Goal: Task Accomplishment & Management: Manage account settings

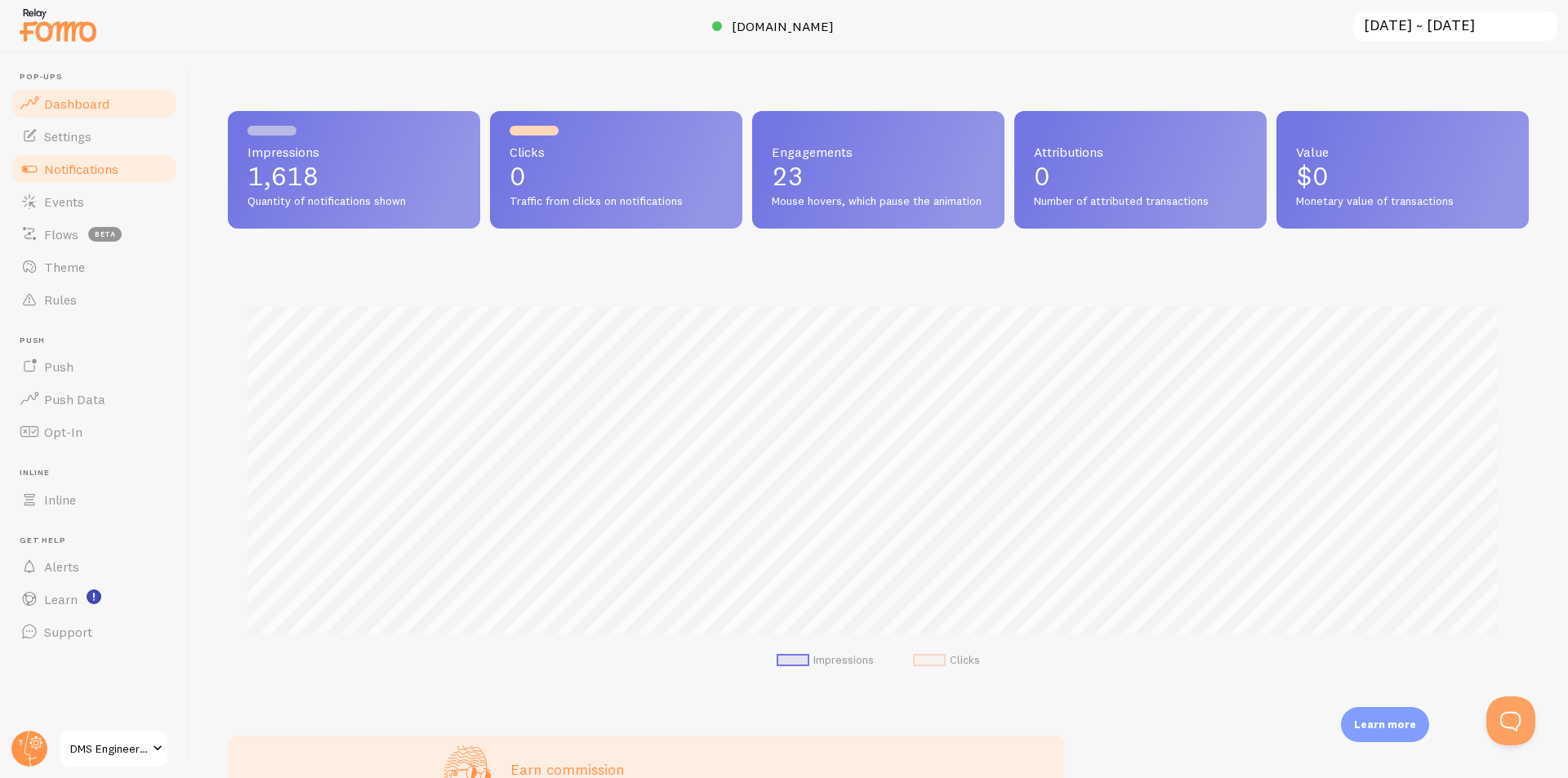
click at [89, 167] on span "Notifications" at bounding box center [81, 168] width 75 height 16
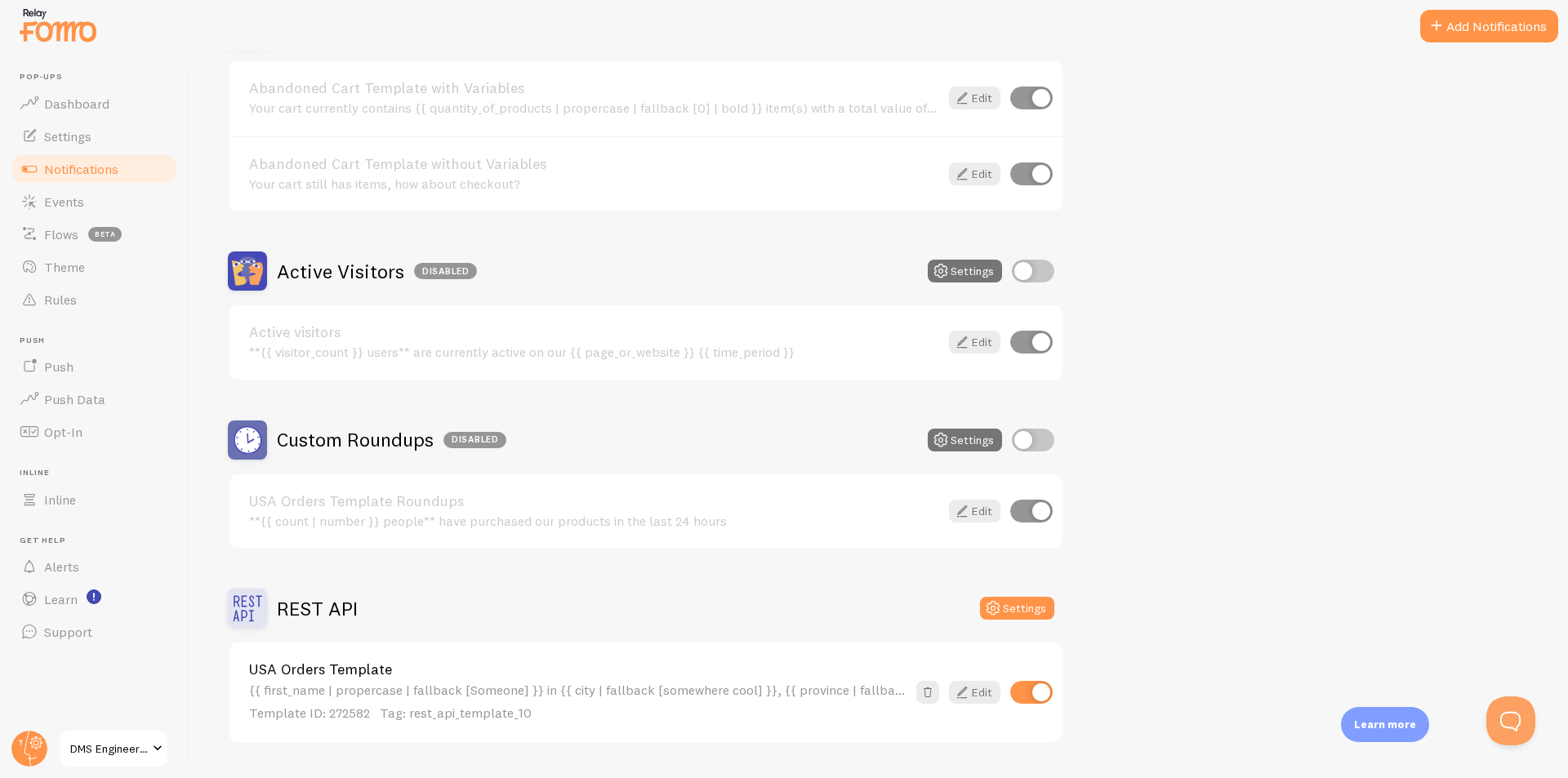
scroll to position [245, 0]
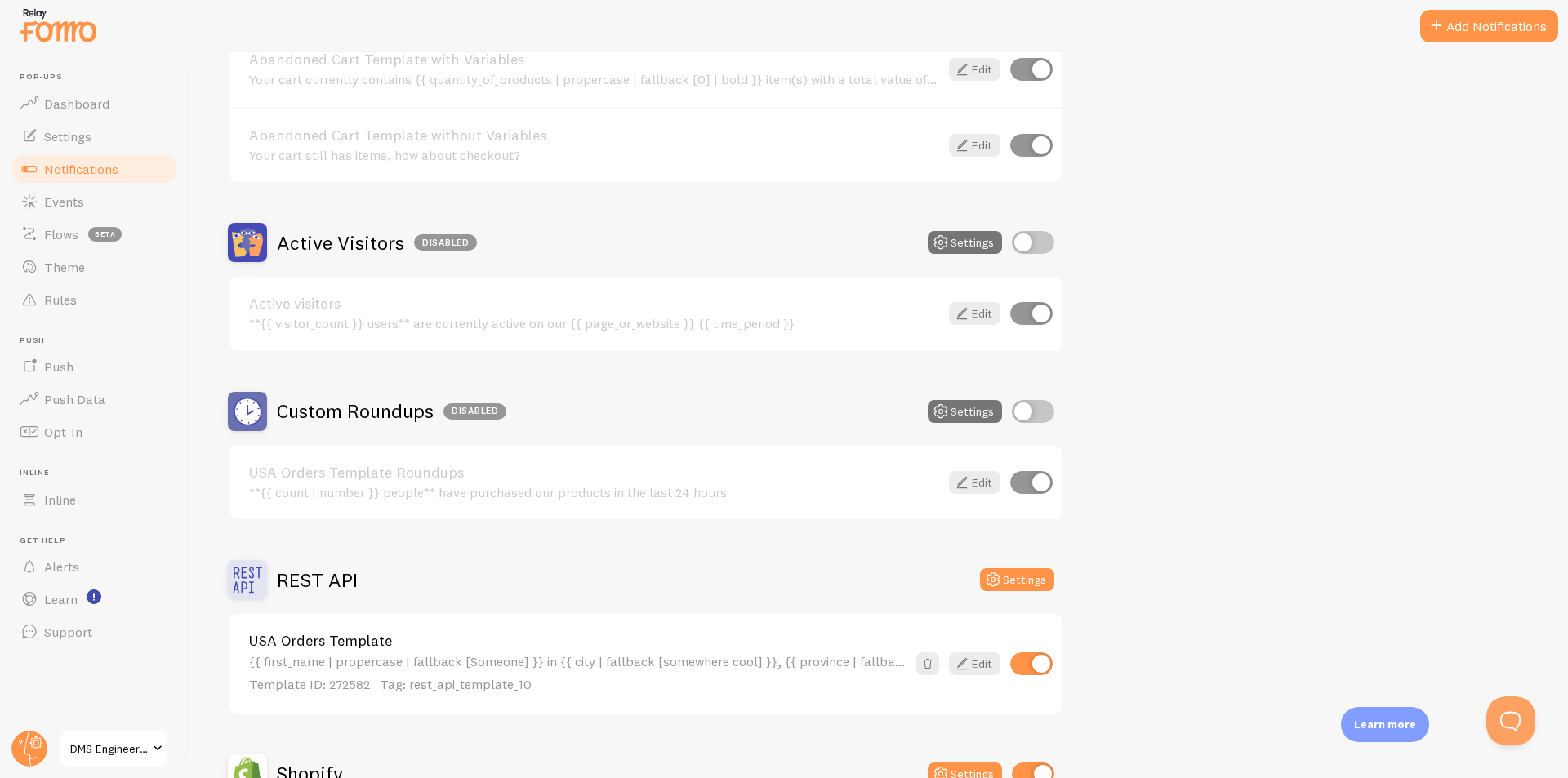
click at [1033, 404] on input "checkbox" at bounding box center [1032, 412] width 43 height 23
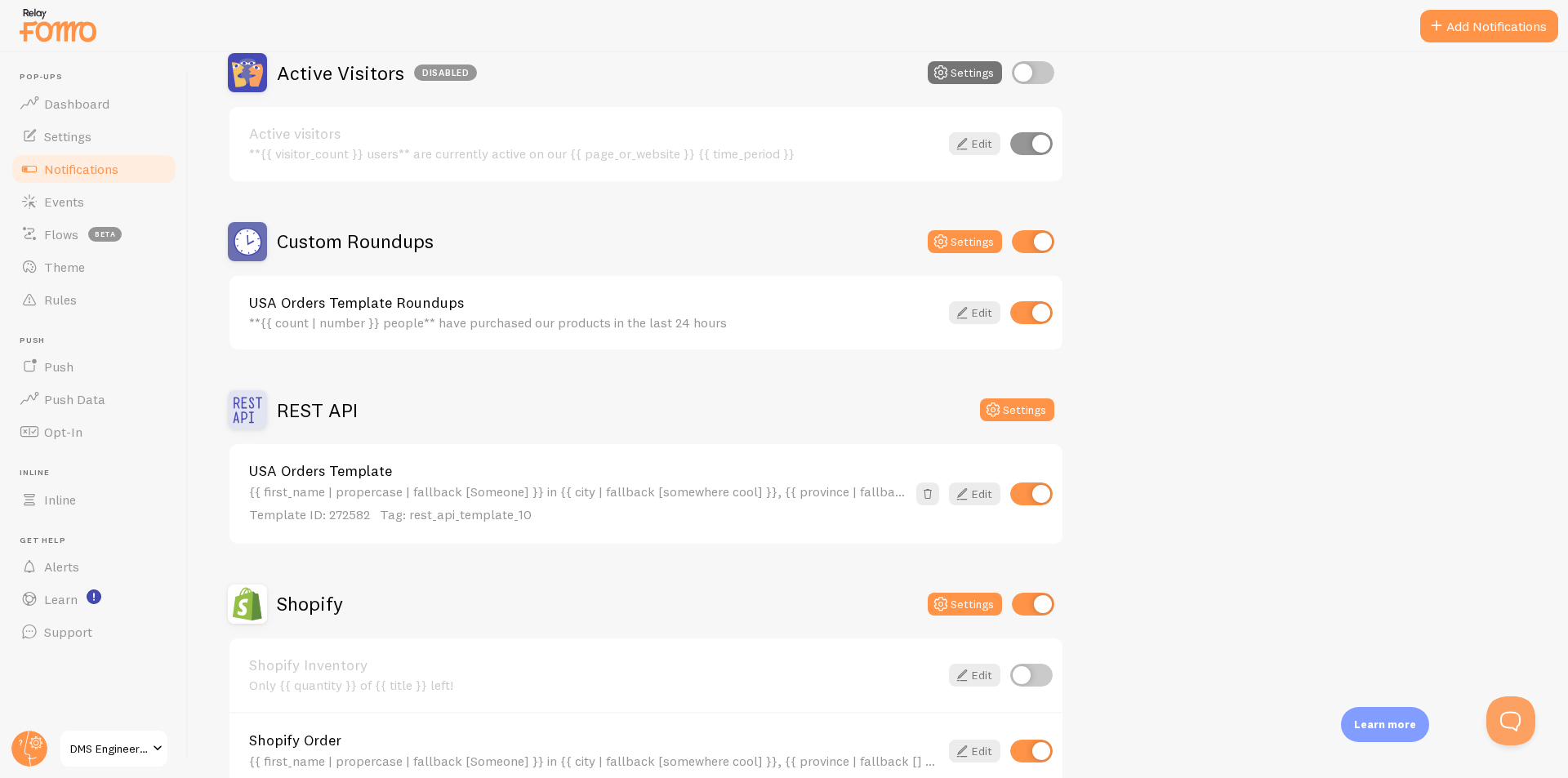
scroll to position [408, 0]
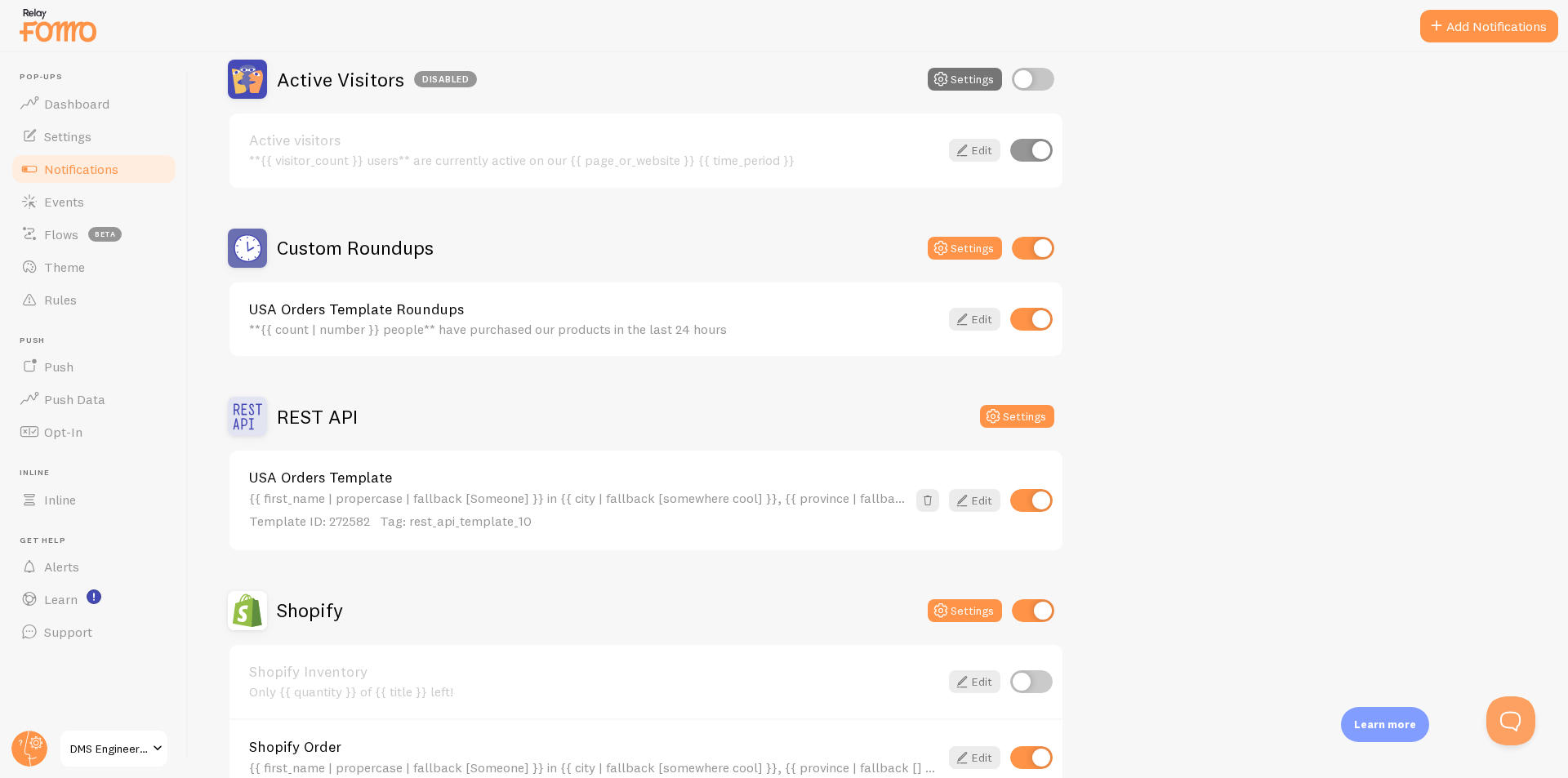
click at [1039, 240] on input "checkbox" at bounding box center [1032, 248] width 43 height 23
checkbox input "false"
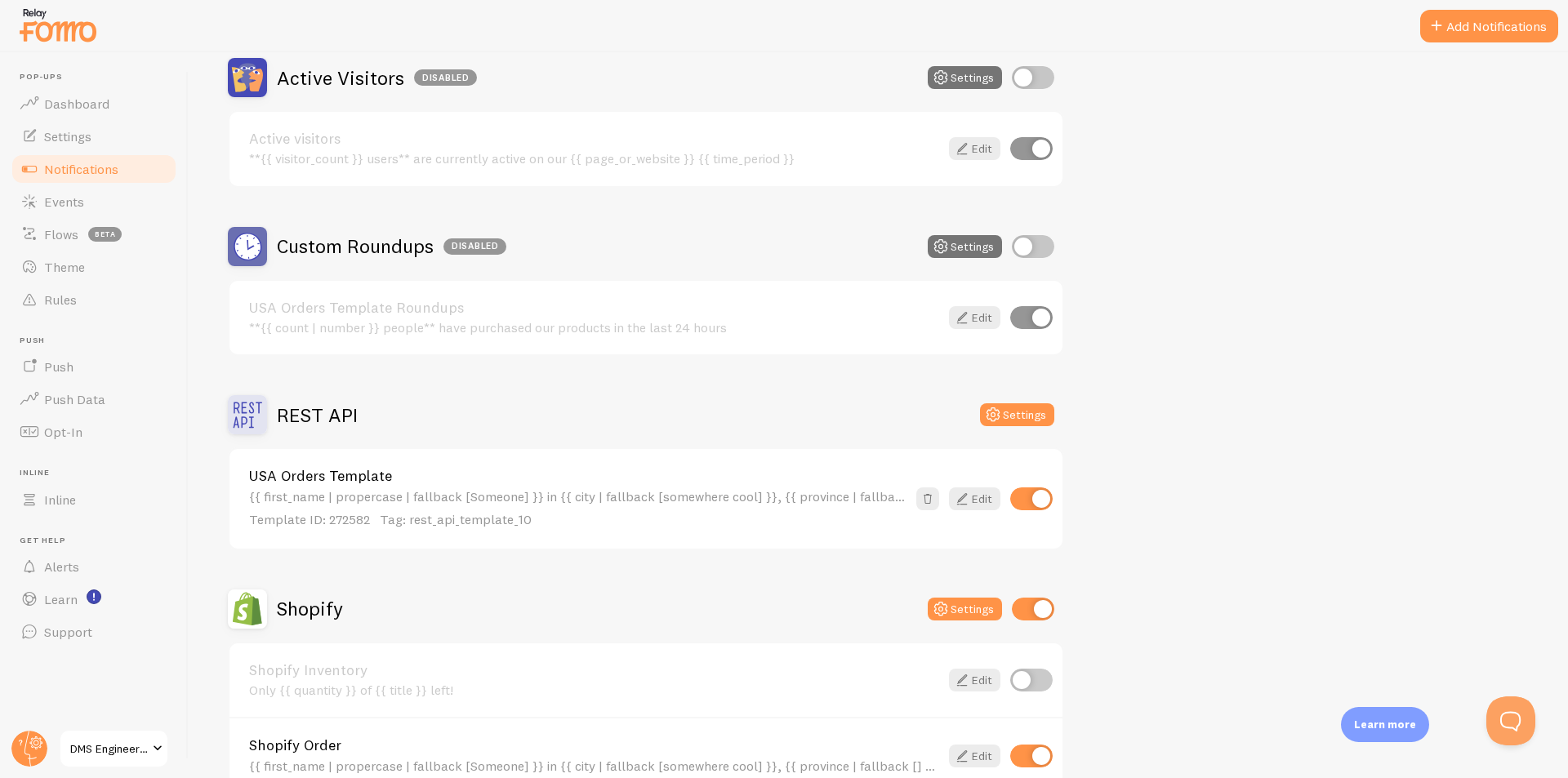
click at [1344, 324] on div "Abandoned Cart Disabled Settings Abandoned Cart Template with Variables Your ca…" at bounding box center [878, 501] width 1301 height 1376
click at [54, 34] on img at bounding box center [58, 25] width 81 height 42
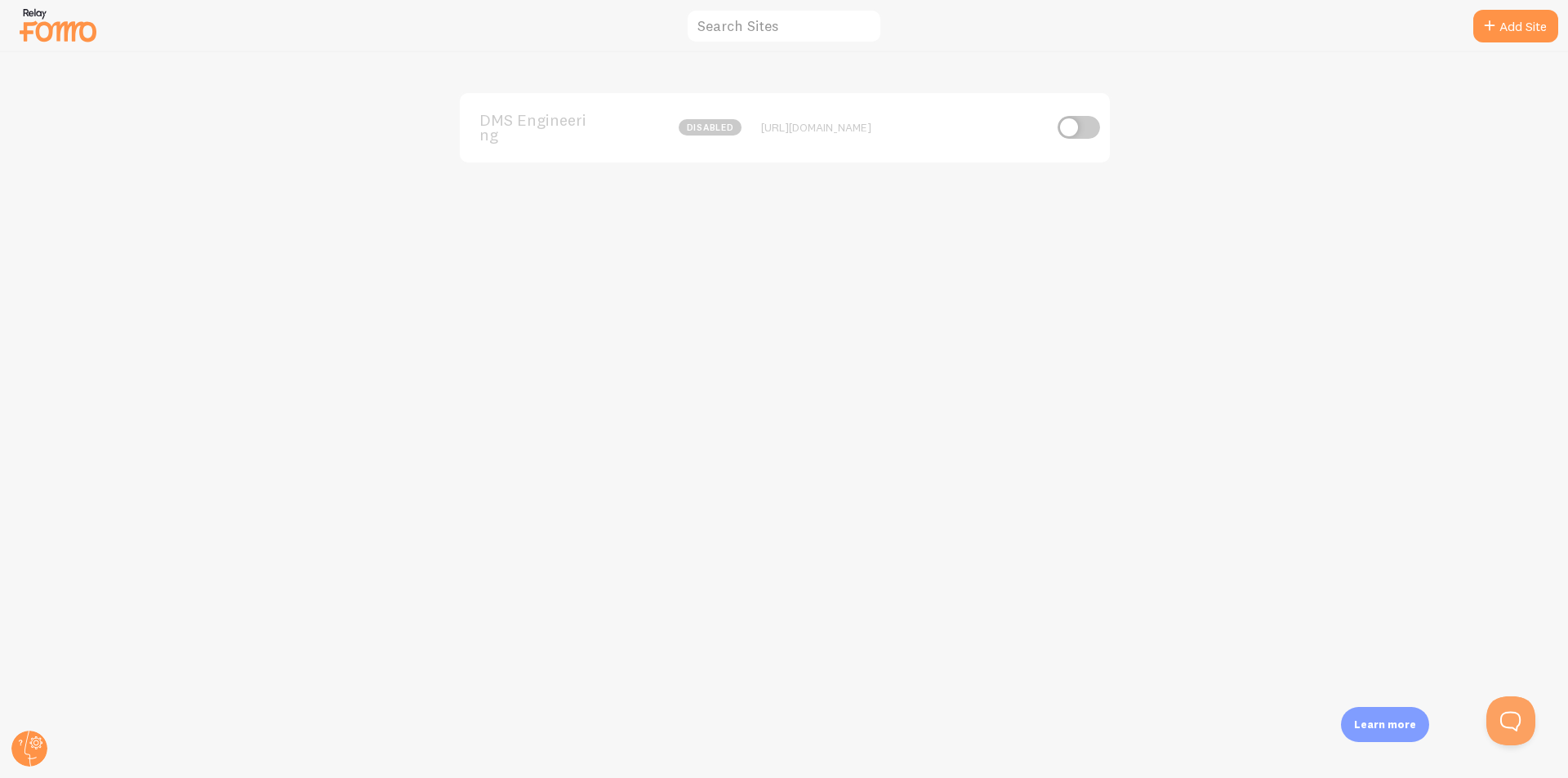
click at [46, 1] on div at bounding box center [58, 25] width 81 height 48
click at [48, 30] on img at bounding box center [58, 25] width 81 height 42
click at [1500, 223] on div "DMS Engineering disabled [URL][DOMAIN_NAME]" at bounding box center [784, 414] width 1567 height 726
click at [37, 9] on img at bounding box center [58, 25] width 81 height 42
drag, startPoint x: 133, startPoint y: 118, endPoint x: 82, endPoint y: 52, distance: 83.4
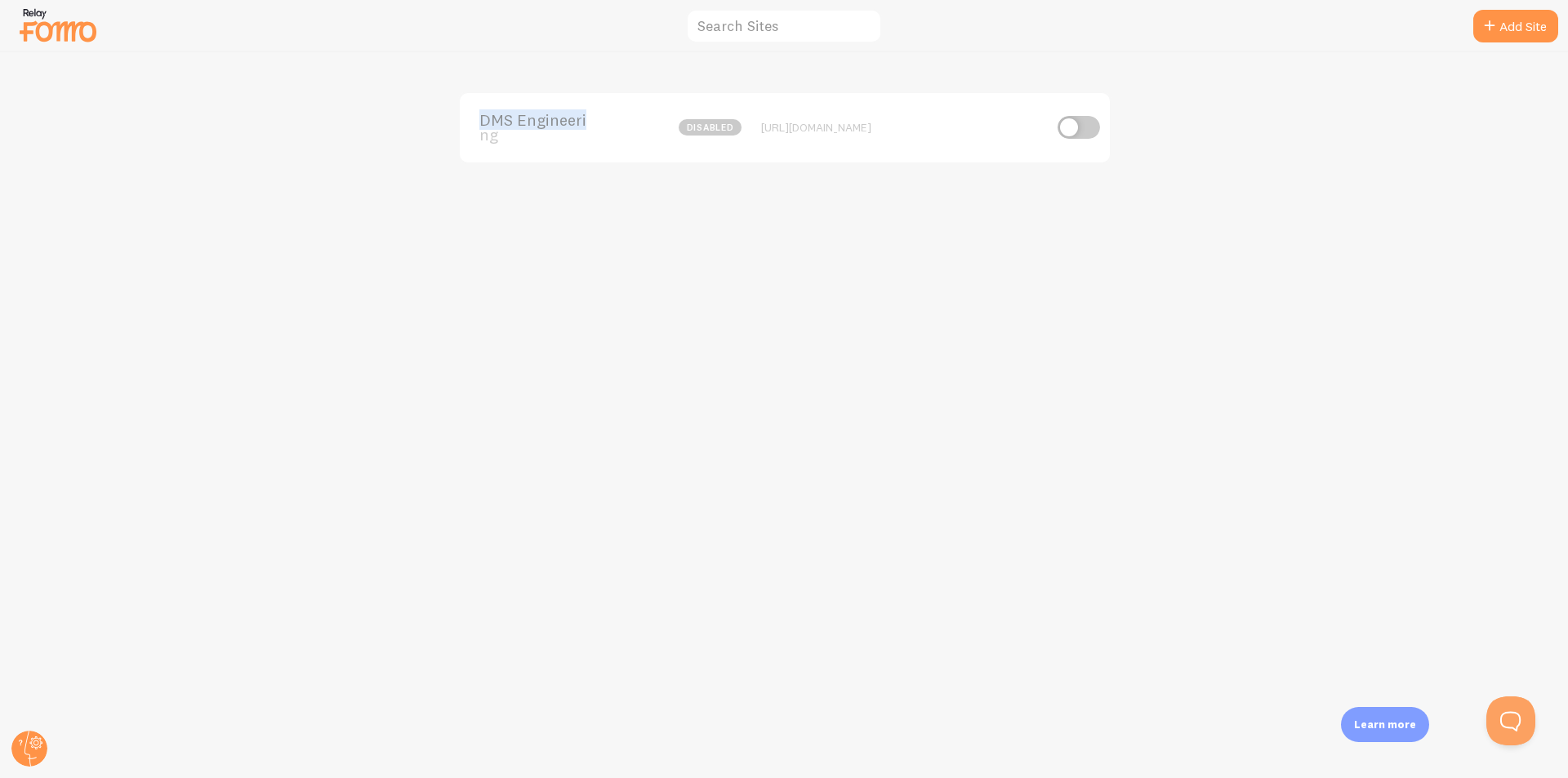
click at [128, 106] on div "DMS Engineering disabled [URL][DOMAIN_NAME]" at bounding box center [784, 414] width 1567 height 726
click at [1270, 470] on div "DMS Engineering disabled [URL][DOMAIN_NAME]" at bounding box center [784, 414] width 1567 height 726
click at [40, 20] on img at bounding box center [58, 25] width 81 height 42
click at [83, 32] on img at bounding box center [58, 25] width 81 height 42
click at [492, 391] on div "DMS Engineering disabled [URL][DOMAIN_NAME]" at bounding box center [784, 414] width 1567 height 726
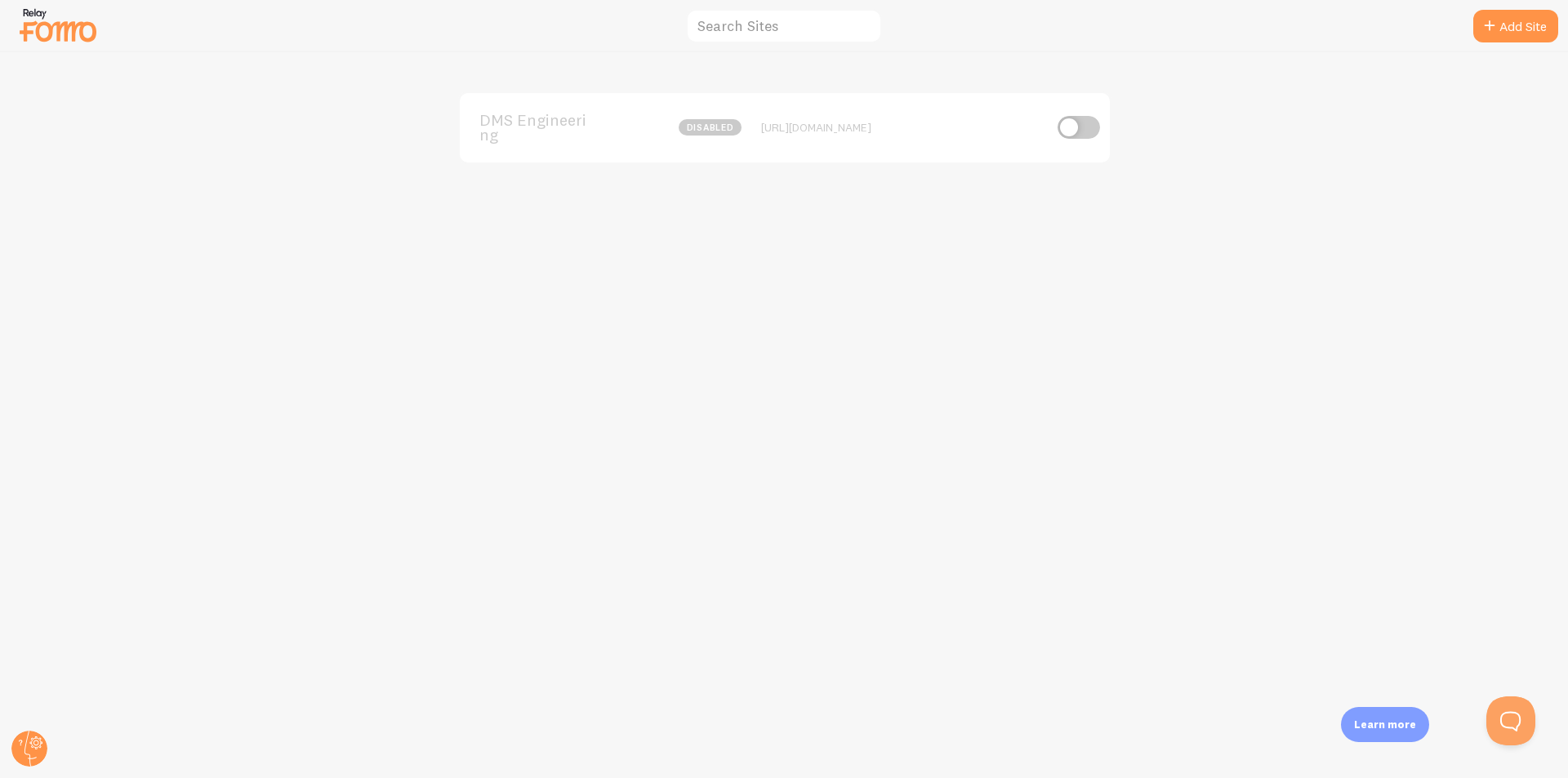
click at [1138, 45] on div at bounding box center [784, 25] width 1568 height 52
click at [828, 7] on div at bounding box center [784, 25] width 1568 height 52
click at [826, 15] on input "text" at bounding box center [784, 26] width 196 height 35
click at [253, 157] on div "DMS Engineering disabled [URL][DOMAIN_NAME]" at bounding box center [784, 414] width 1567 height 726
drag, startPoint x: 688, startPoint y: 35, endPoint x: 778, endPoint y: 16, distance: 92.0
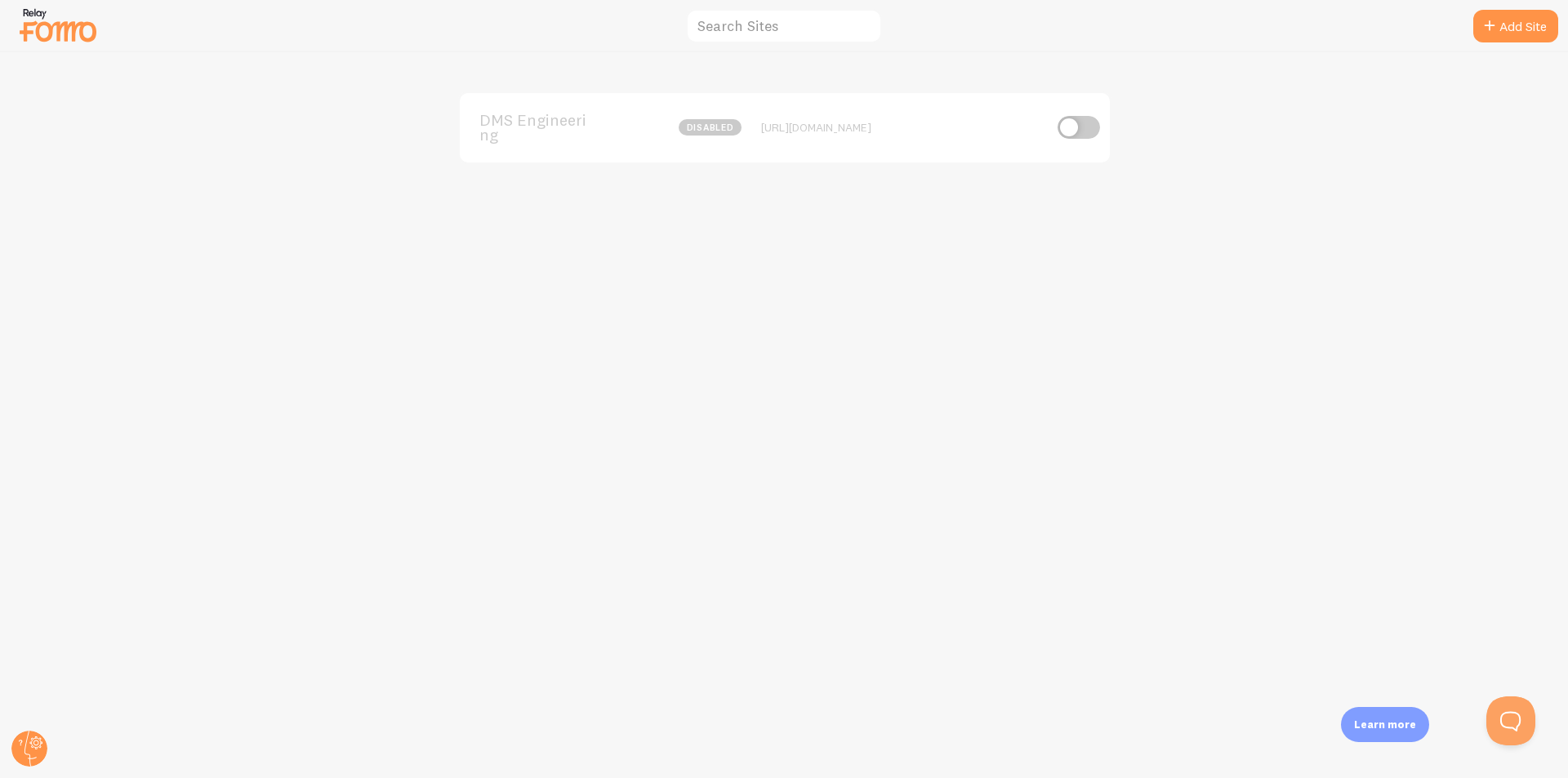
click at [692, 35] on div "Add Site DMS Engineering disabled [URL][DOMAIN_NAME] [PERSON_NAME] [EMAIL_ADDRE…" at bounding box center [784, 389] width 1568 height 778
click at [778, 16] on input "text" at bounding box center [784, 26] width 196 height 35
click at [685, 142] on div "DMS Engineering disabled" at bounding box center [611, 127] width 263 height 30
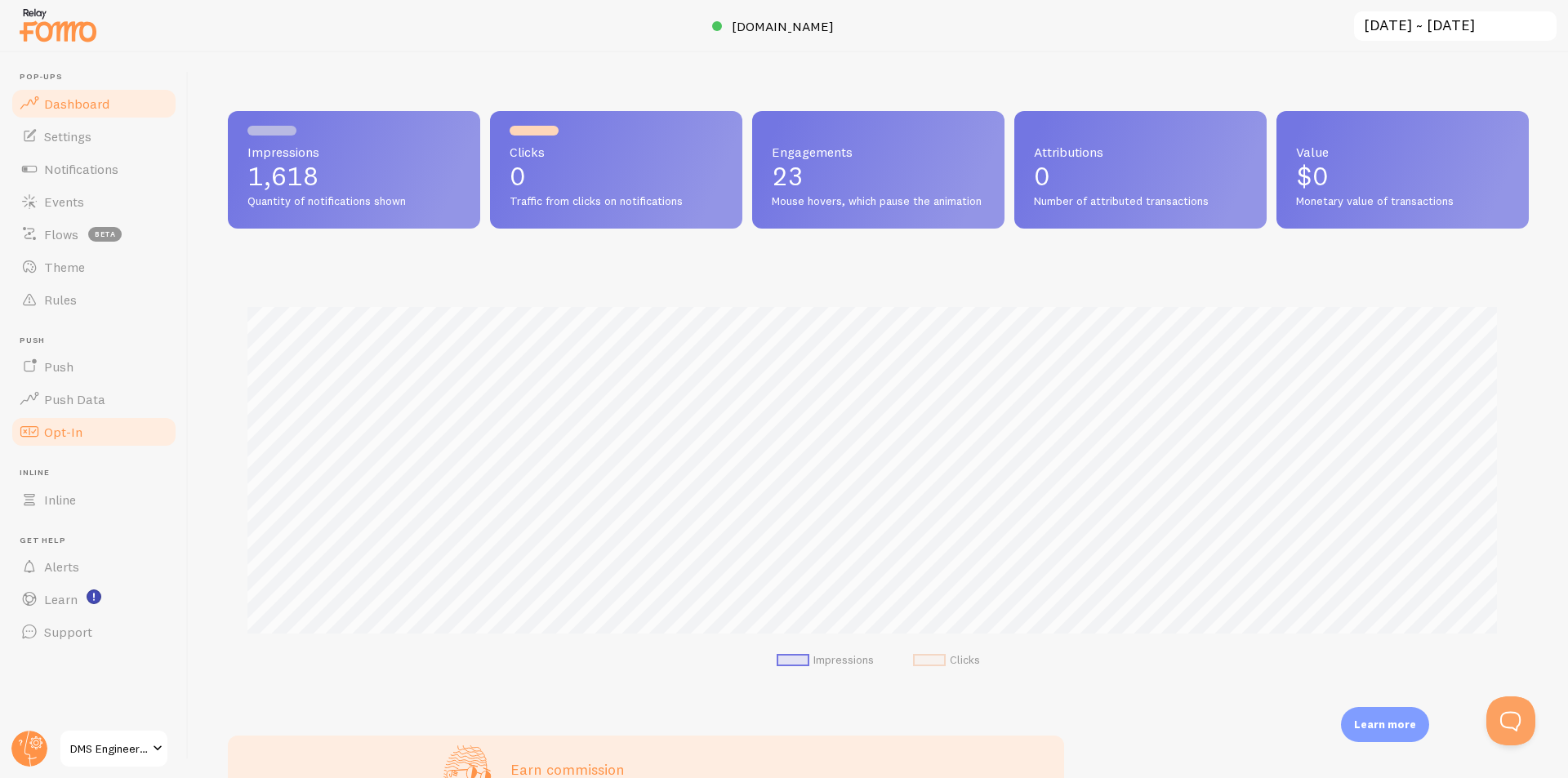
scroll to position [429, 1288]
click at [70, 631] on span "Support" at bounding box center [68, 632] width 48 height 16
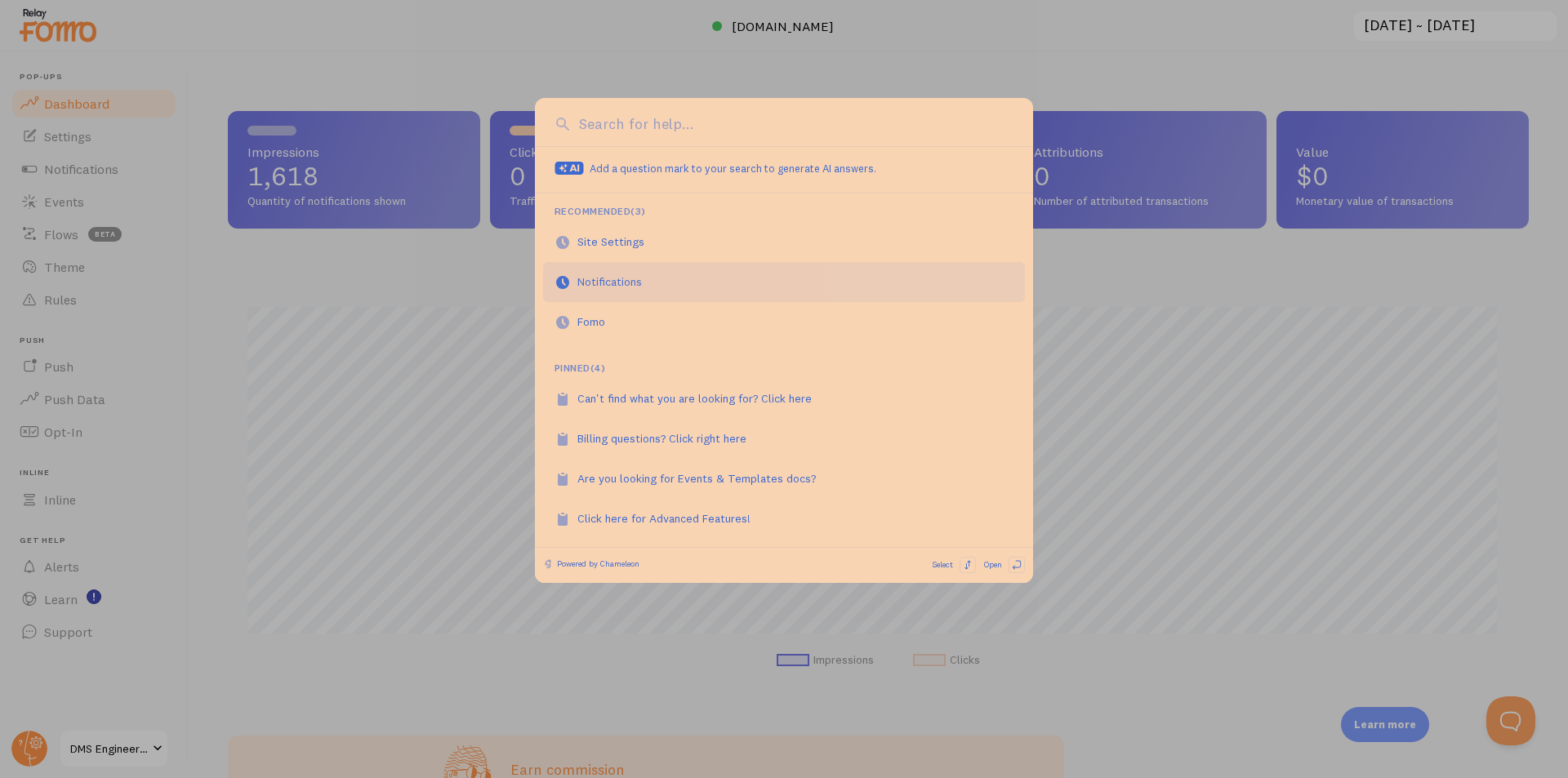
click at [552, 288] on link "Notifications" at bounding box center [784, 282] width 482 height 40
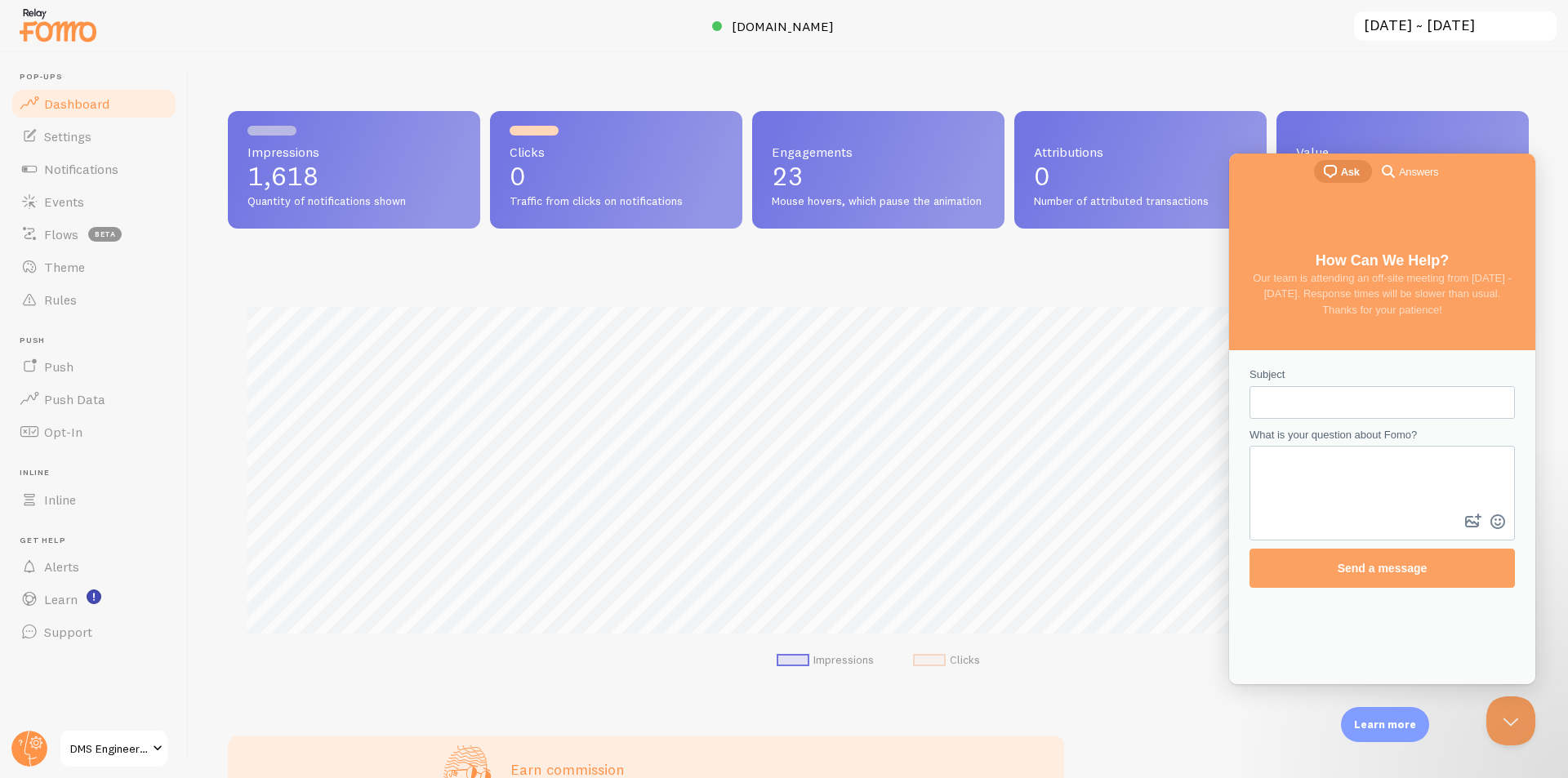
scroll to position [0, 0]
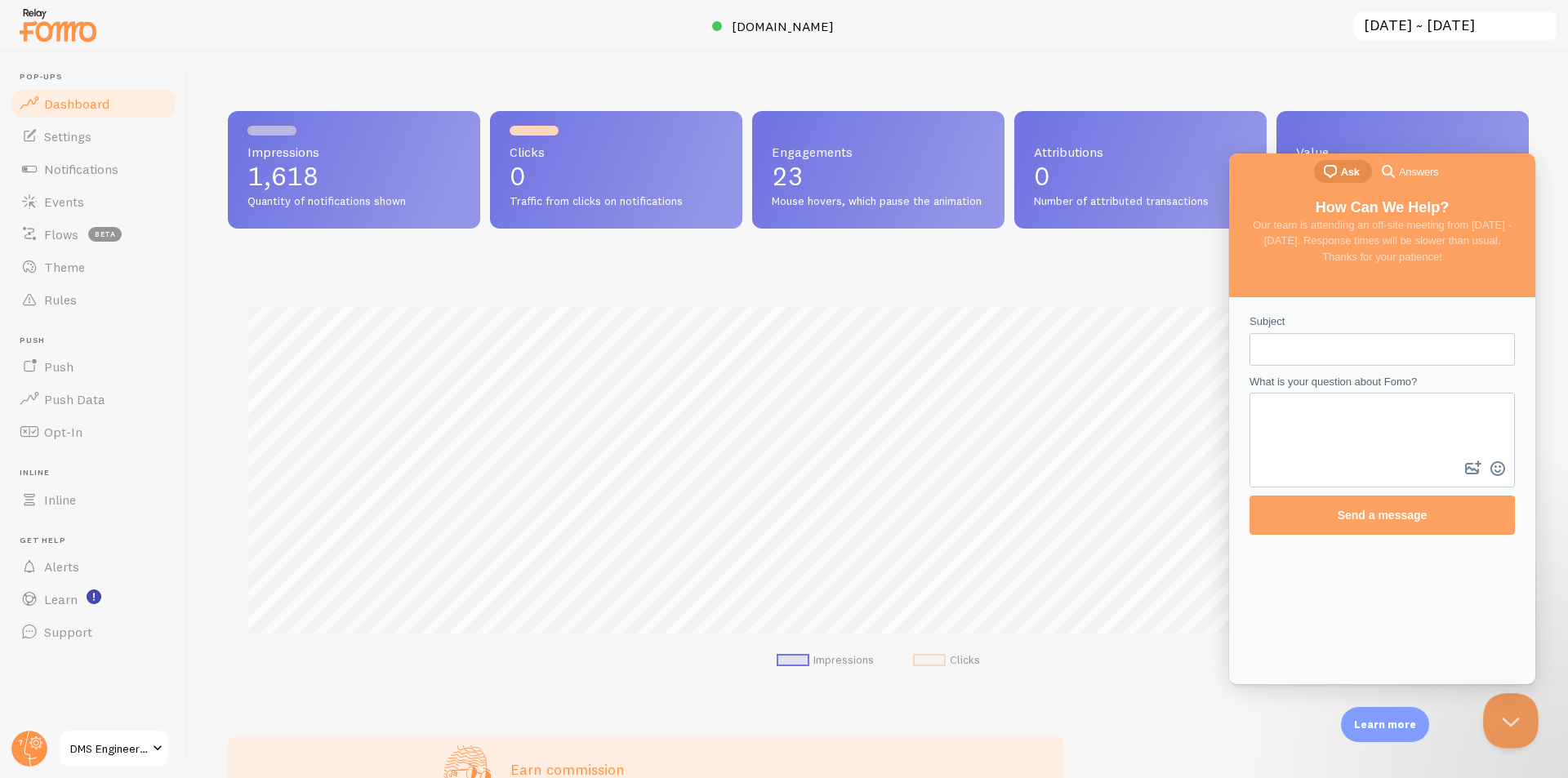
click at [1507, 713] on button "Close Beacon popover" at bounding box center [1508, 718] width 49 height 49
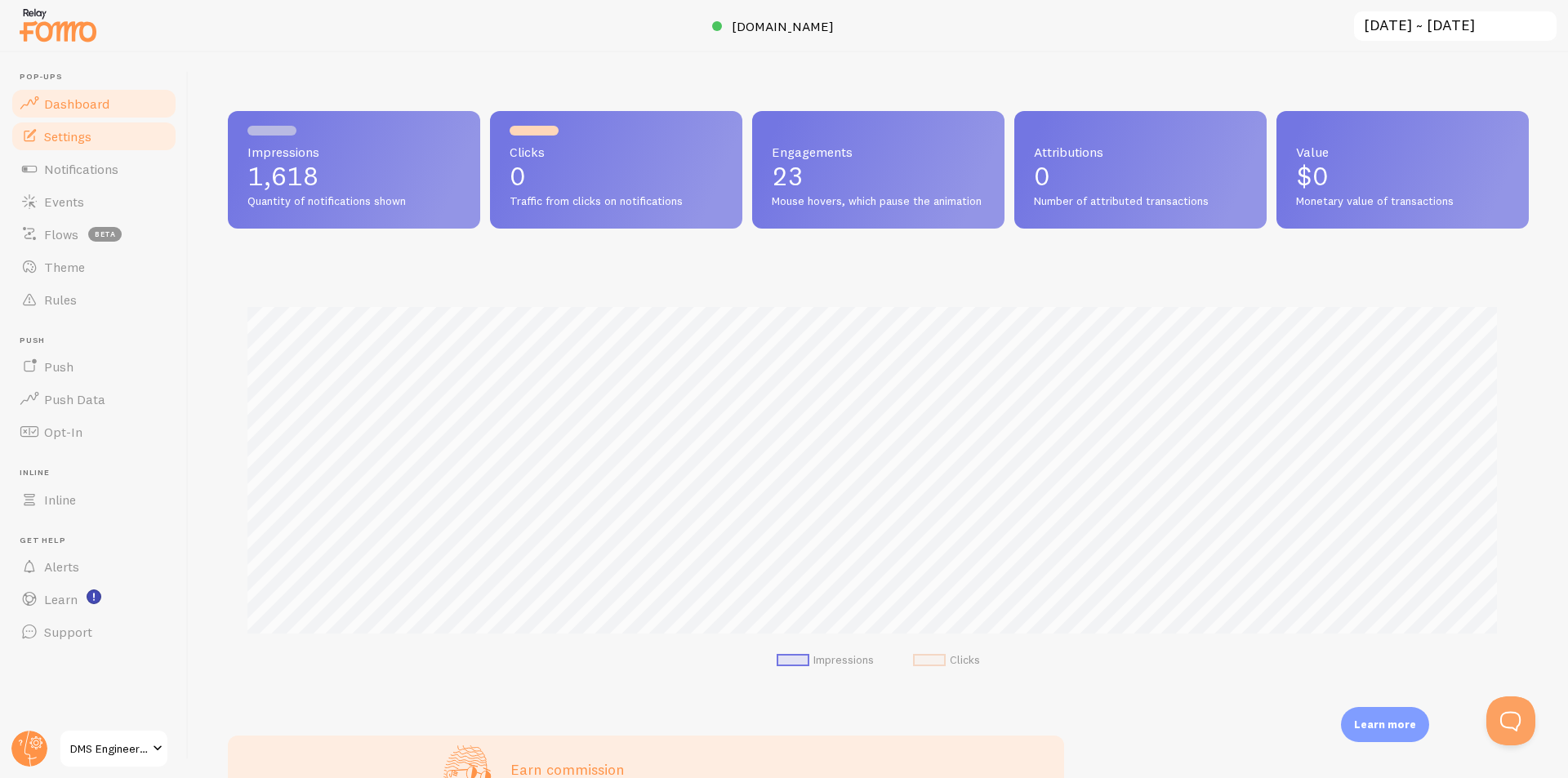
click at [93, 142] on link "Settings" at bounding box center [94, 136] width 168 height 33
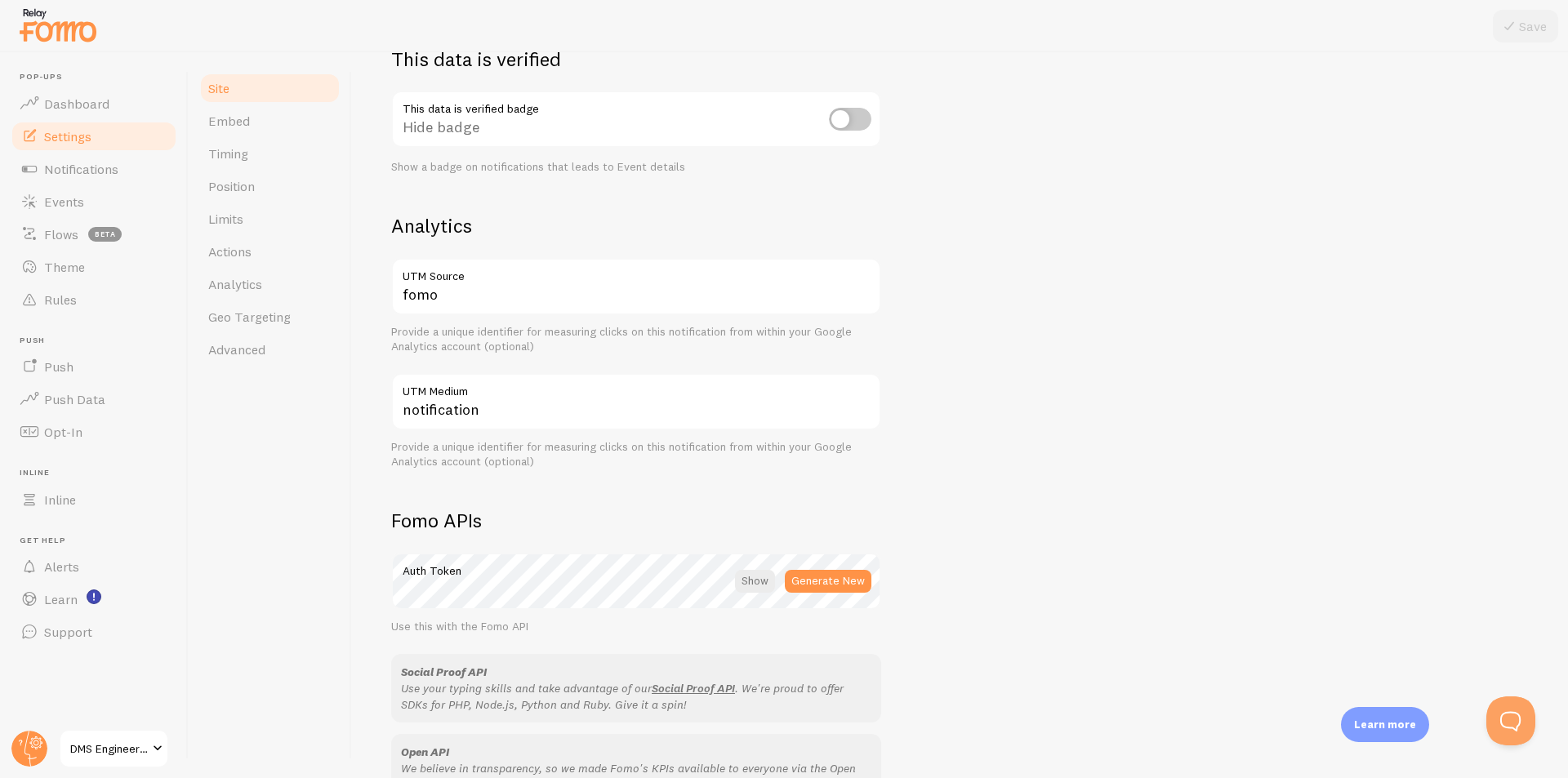
scroll to position [763, 0]
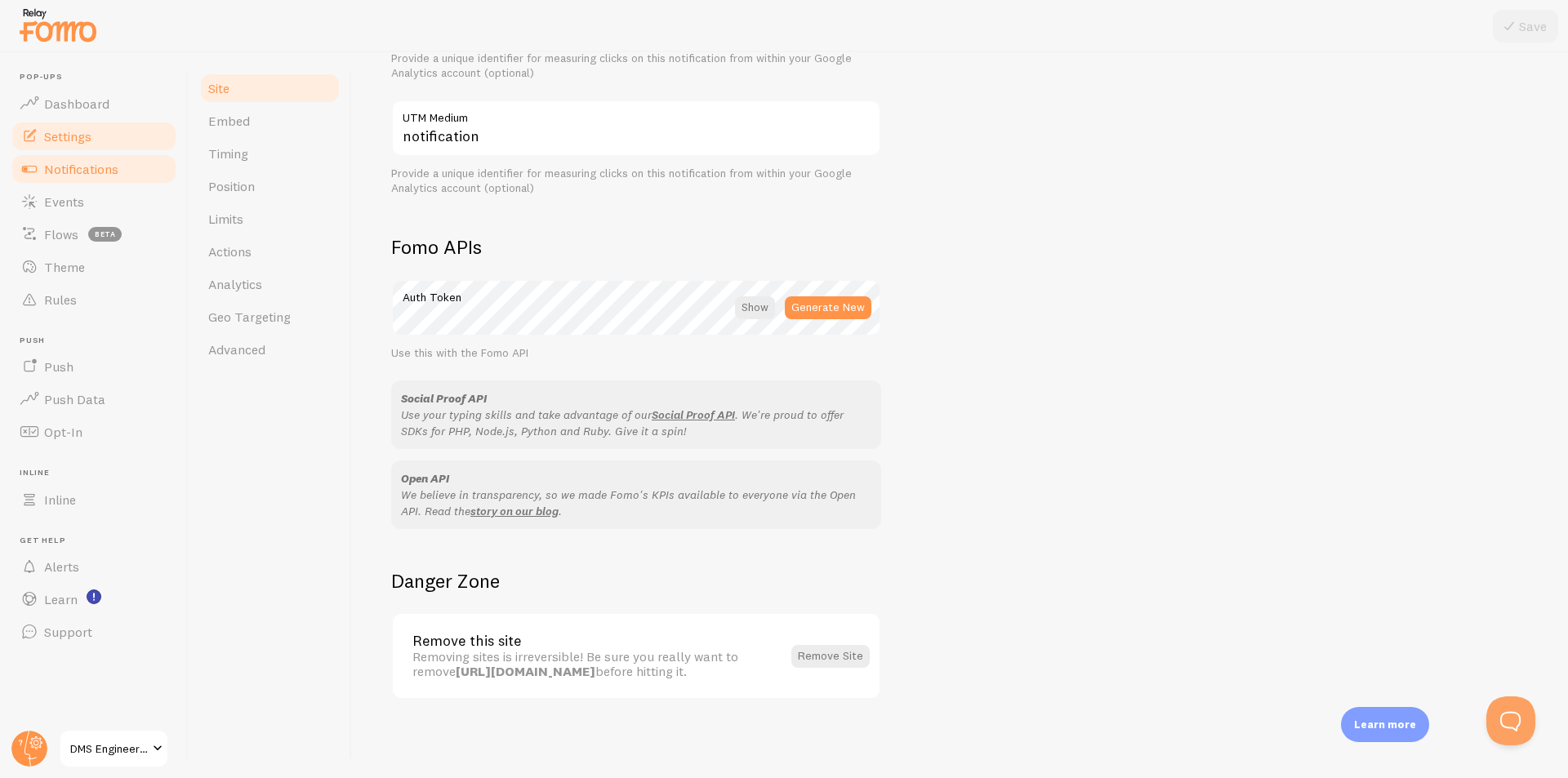
click at [81, 173] on span "Notifications" at bounding box center [81, 168] width 75 height 16
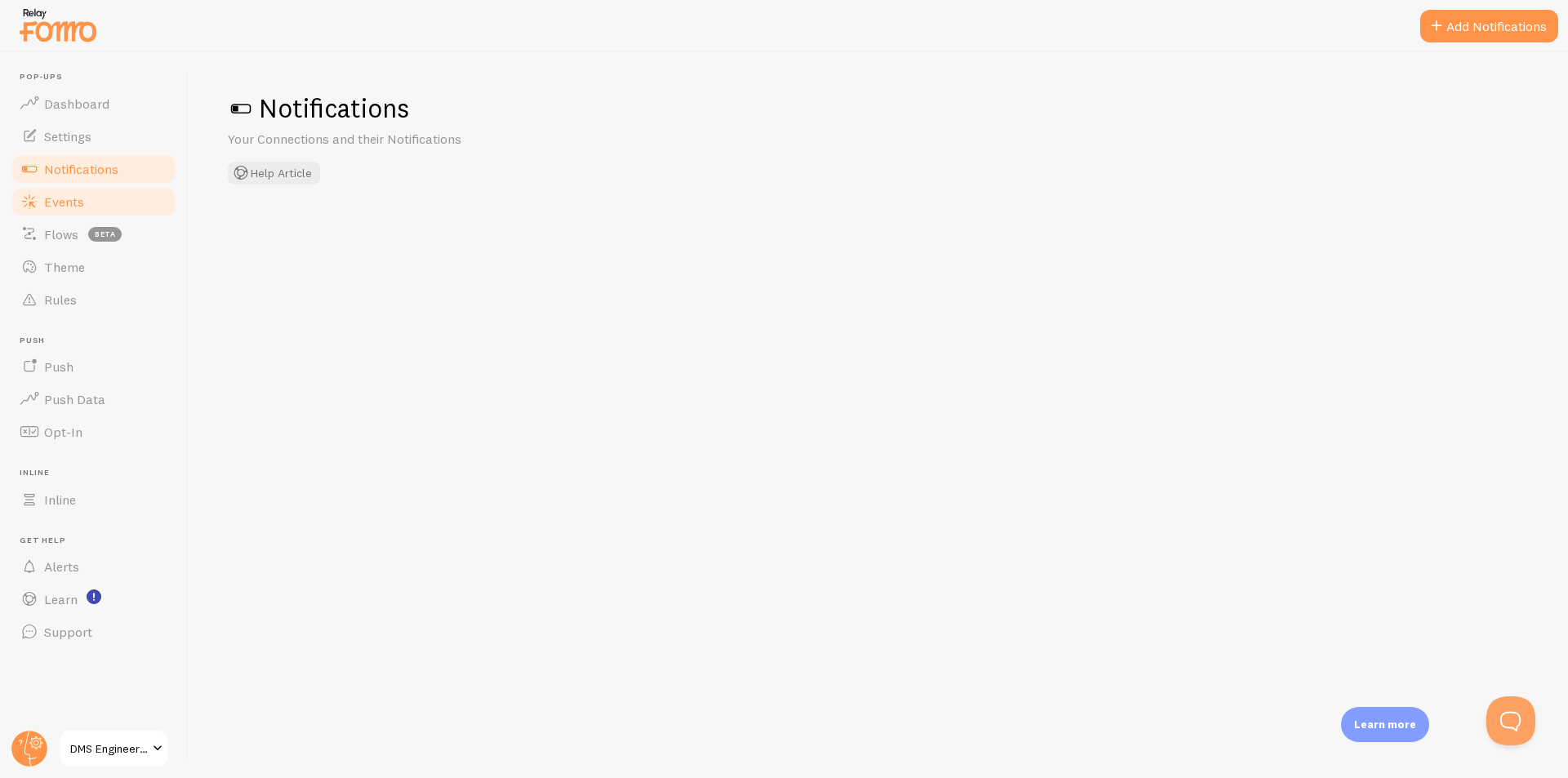
click at [67, 206] on span "Events" at bounding box center [64, 201] width 40 height 16
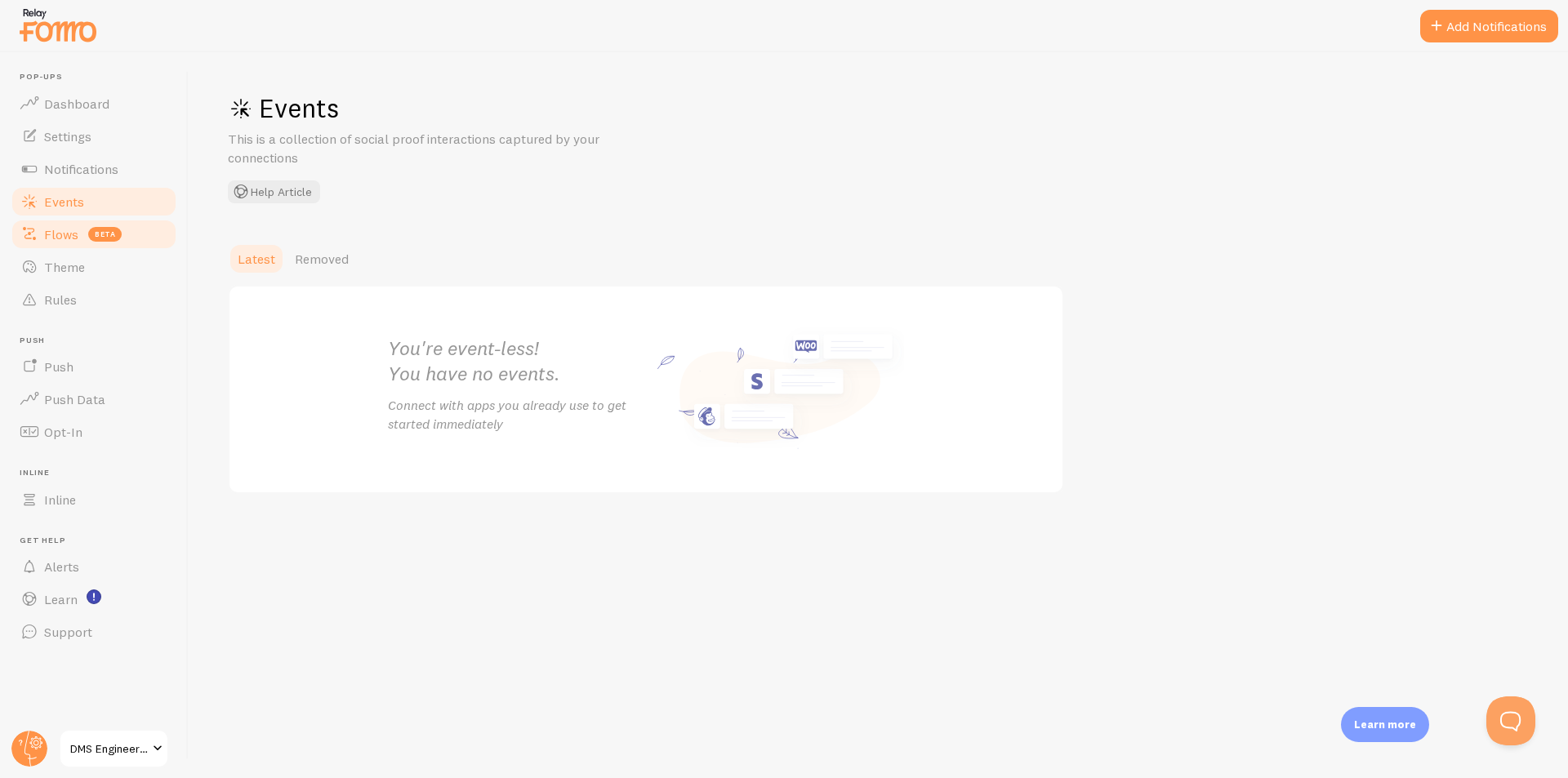
click at [58, 241] on span "Flows" at bounding box center [61, 234] width 34 height 16
